Goal: Information Seeking & Learning: Learn about a topic

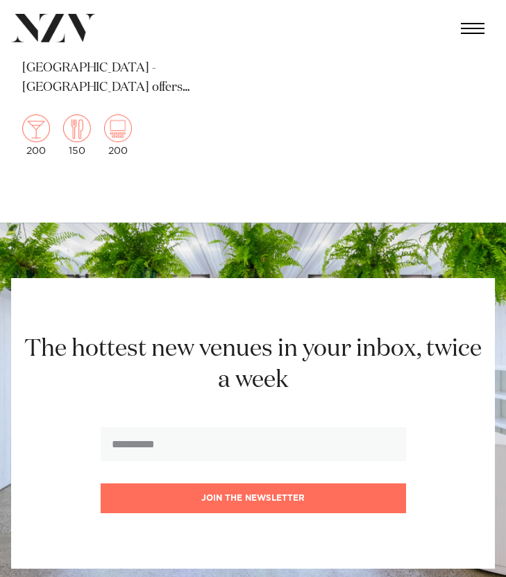
scroll to position [19258, 0]
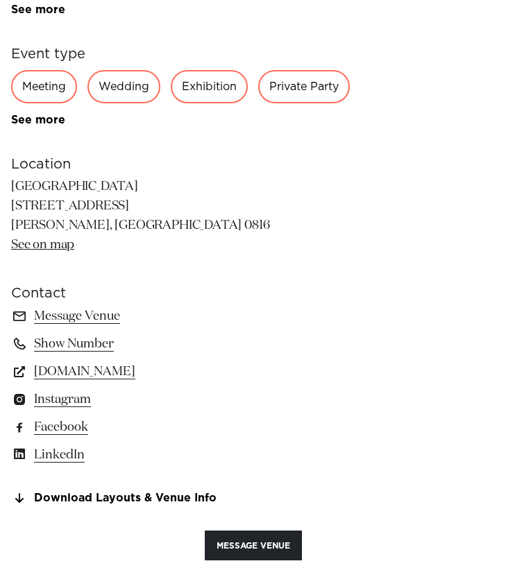
scroll to position [887, 0]
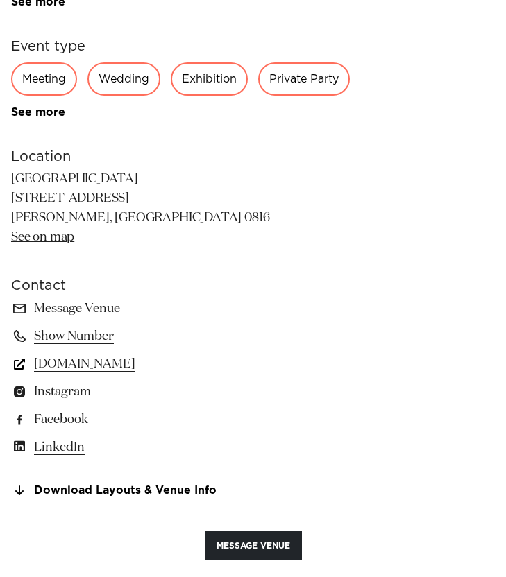
click at [95, 369] on link "[DOMAIN_NAME]" at bounding box center [253, 364] width 484 height 19
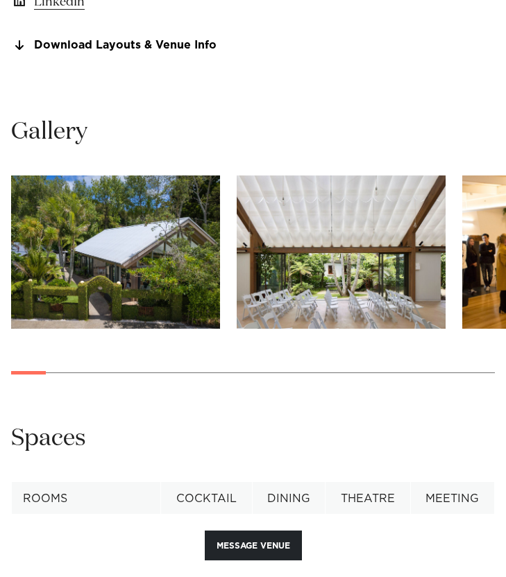
scroll to position [1333, 0]
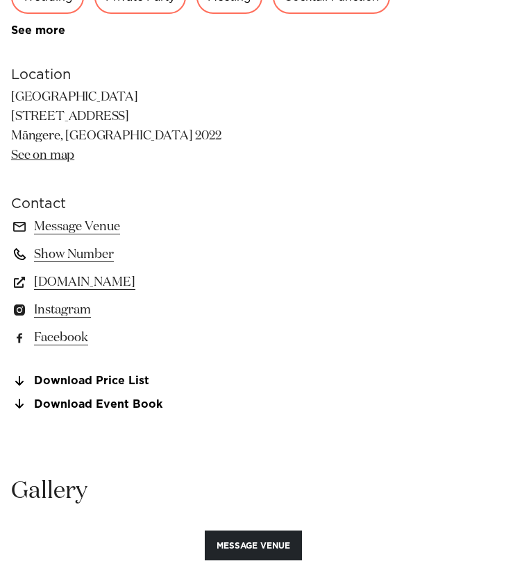
scroll to position [957, 0]
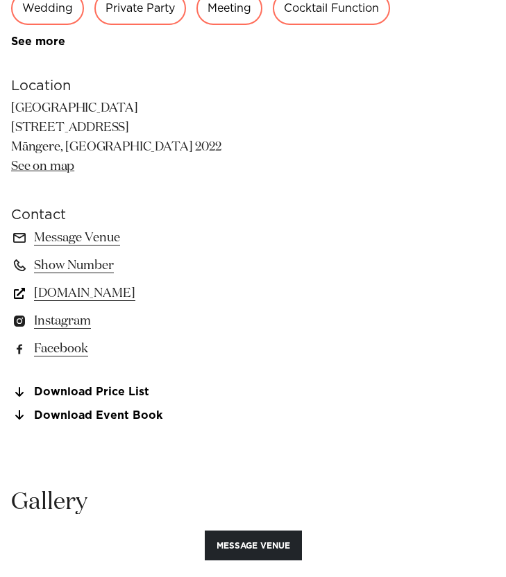
click at [78, 296] on link "www.puketutuislandestate.co.nz" at bounding box center [253, 293] width 484 height 19
click at [100, 390] on link "Download Price List" at bounding box center [253, 392] width 484 height 12
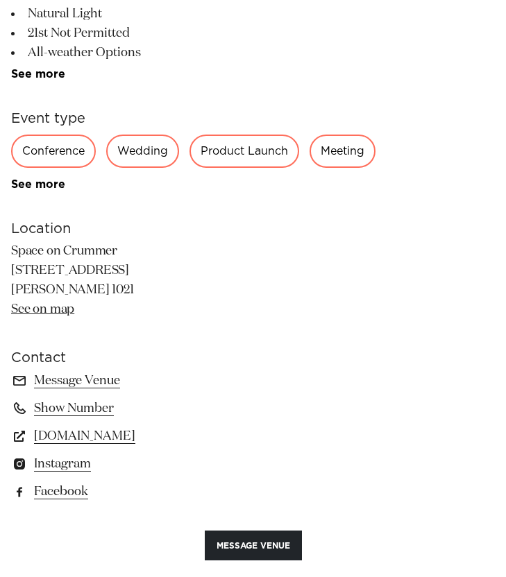
scroll to position [989, 0]
